Goal: Check status: Check status

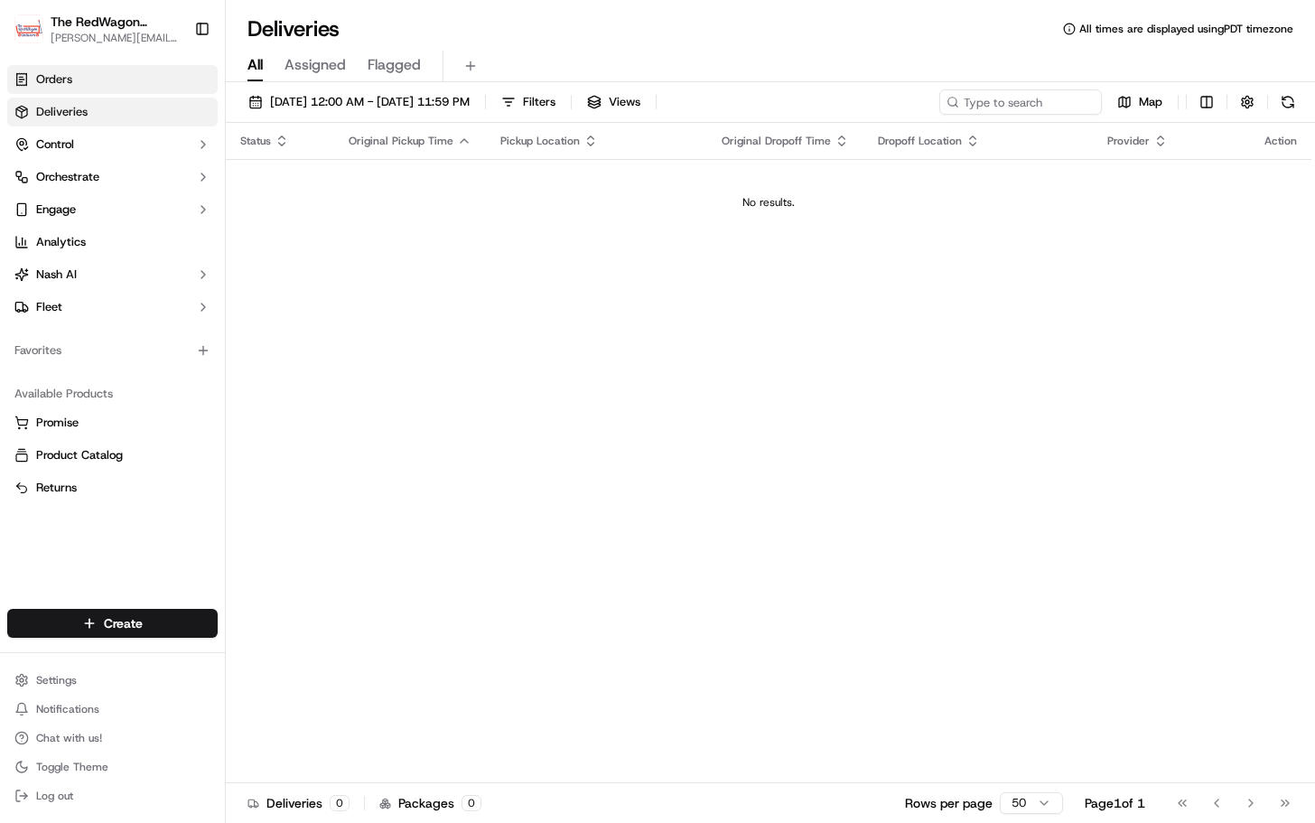
click at [105, 87] on link "Orders" at bounding box center [112, 79] width 210 height 29
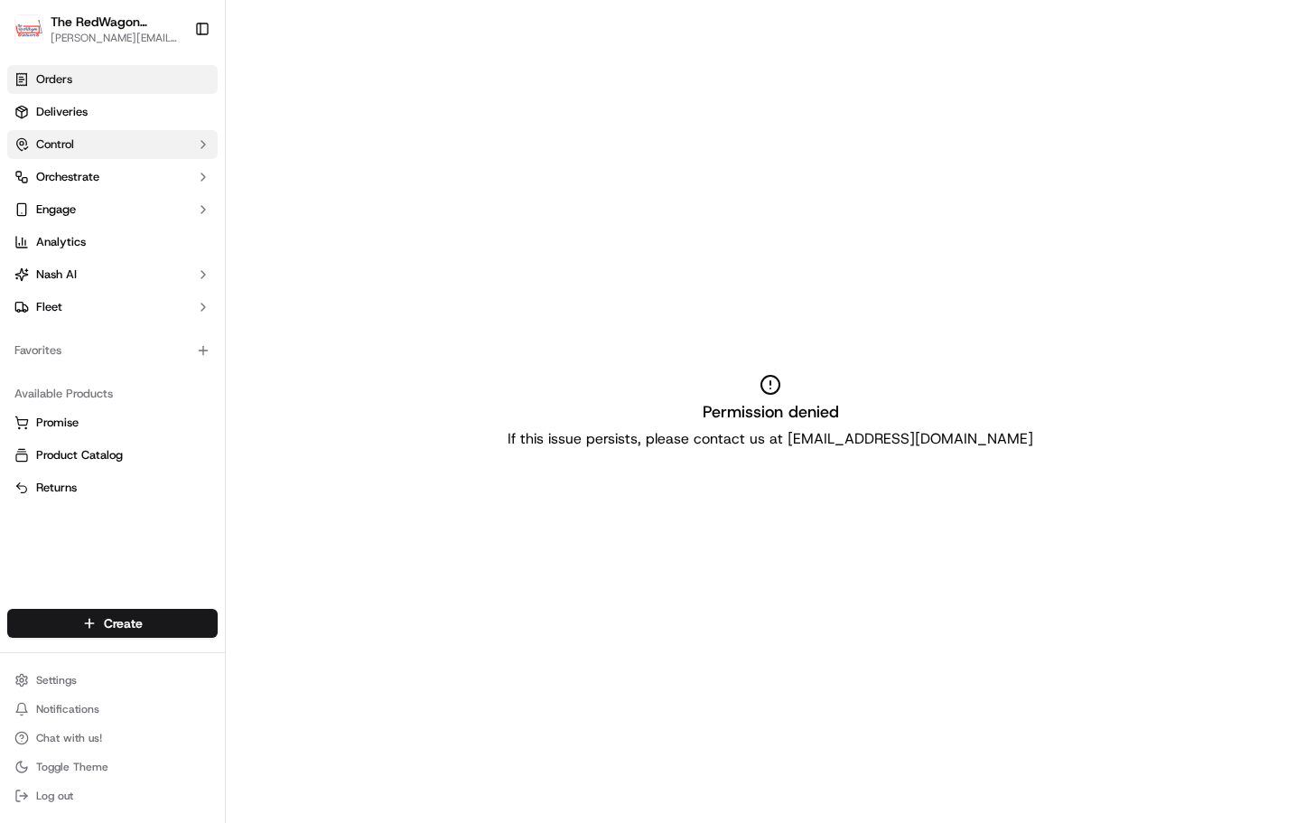
click at [102, 153] on button "Control" at bounding box center [112, 144] width 210 height 29
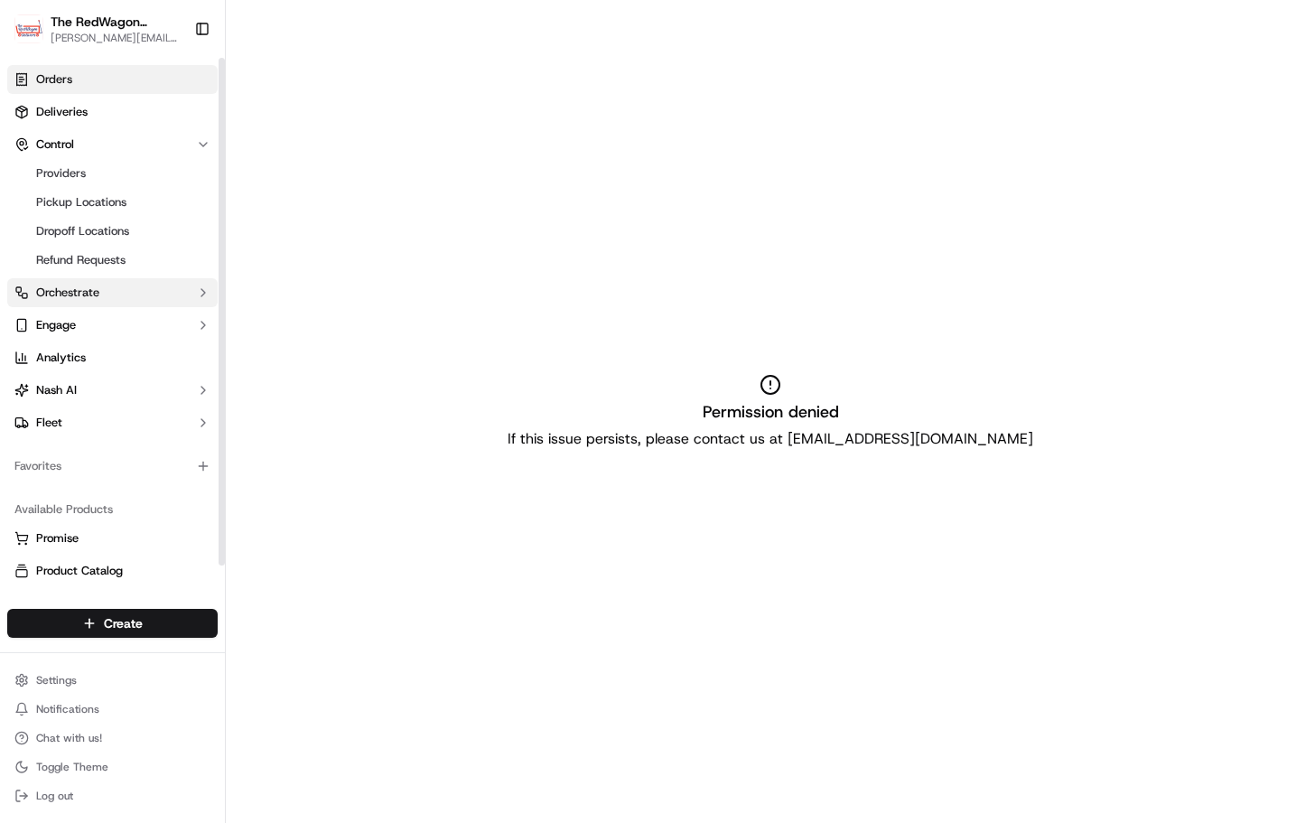
click at [109, 302] on button "Orchestrate" at bounding box center [112, 292] width 210 height 29
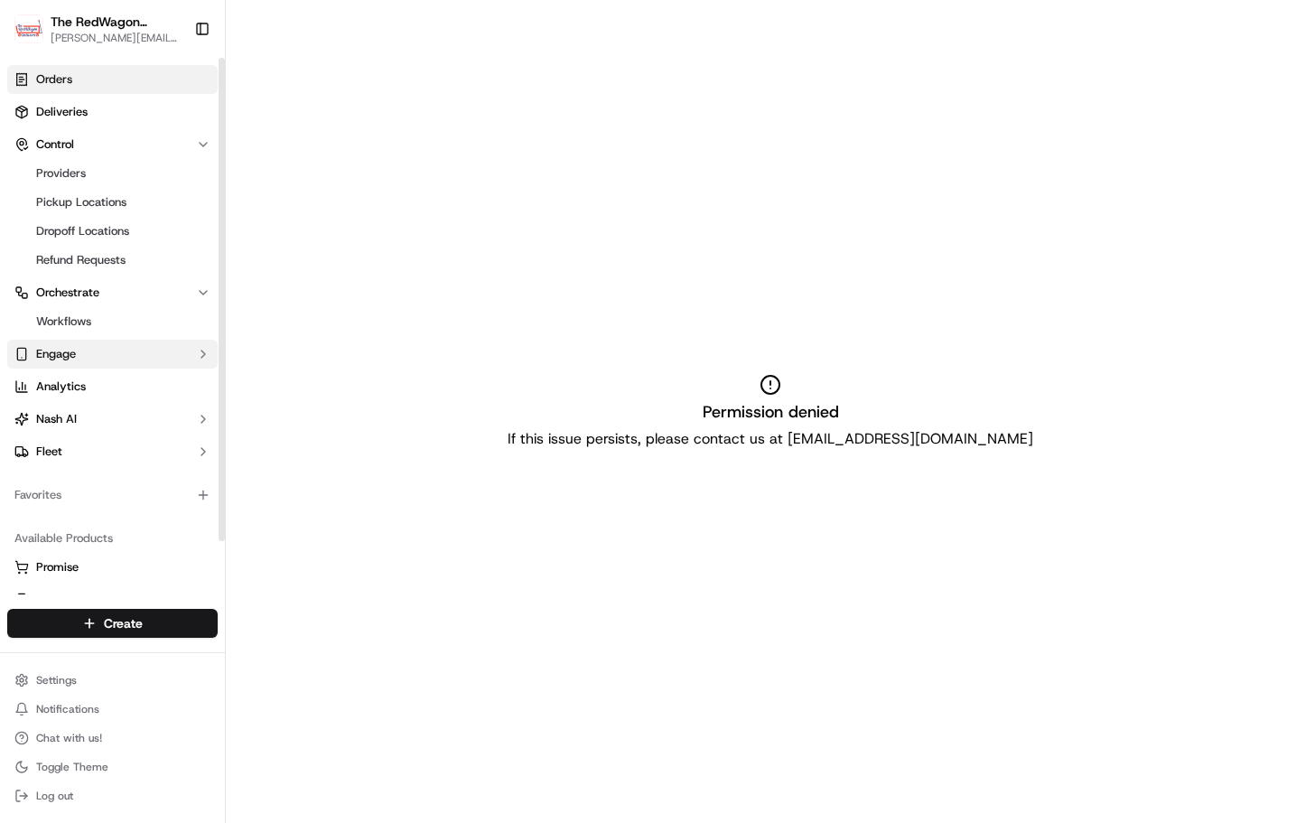
click at [106, 360] on button "Engage" at bounding box center [112, 353] width 210 height 29
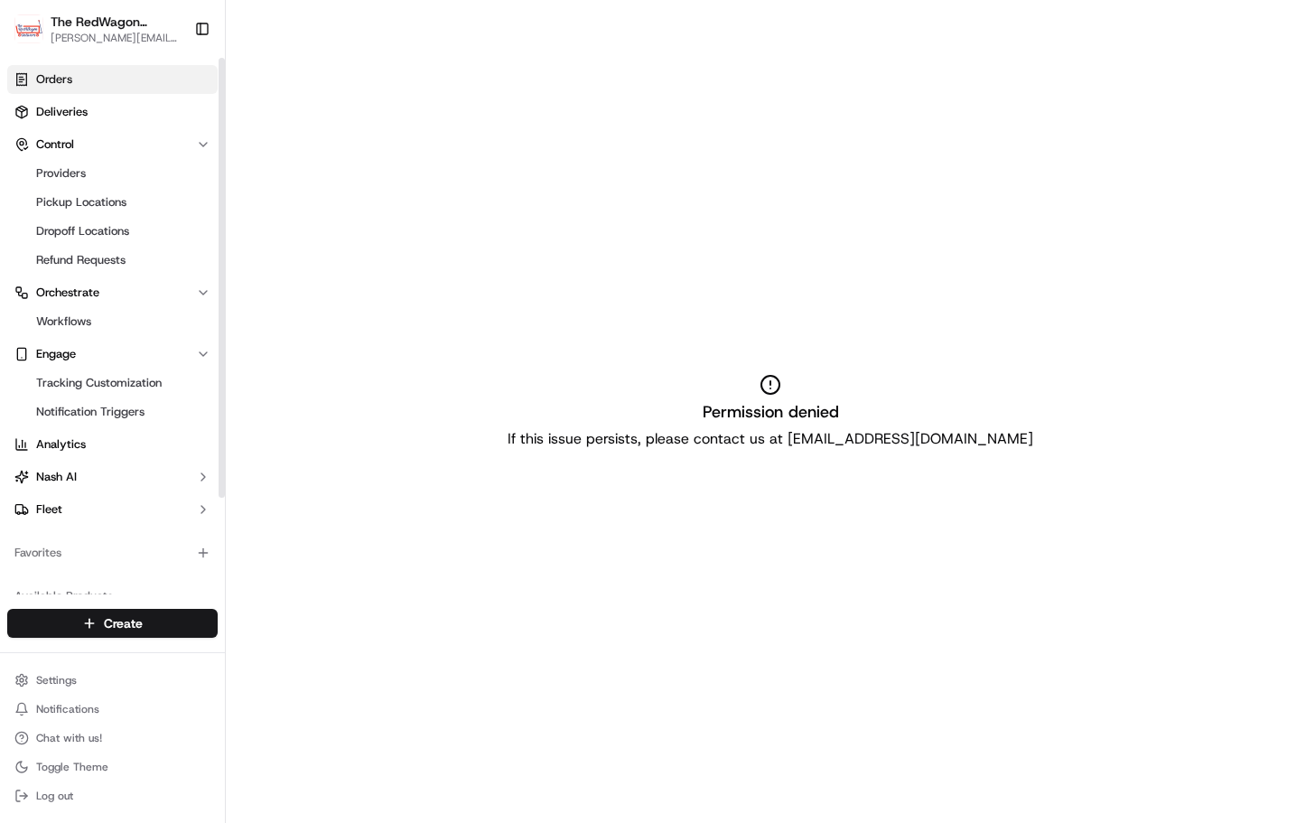
click at [97, 41] on span "[PERSON_NAME][EMAIL_ADDRESS][DOMAIN_NAME]" at bounding box center [115, 38] width 129 height 14
